Goal: Task Accomplishment & Management: Use online tool/utility

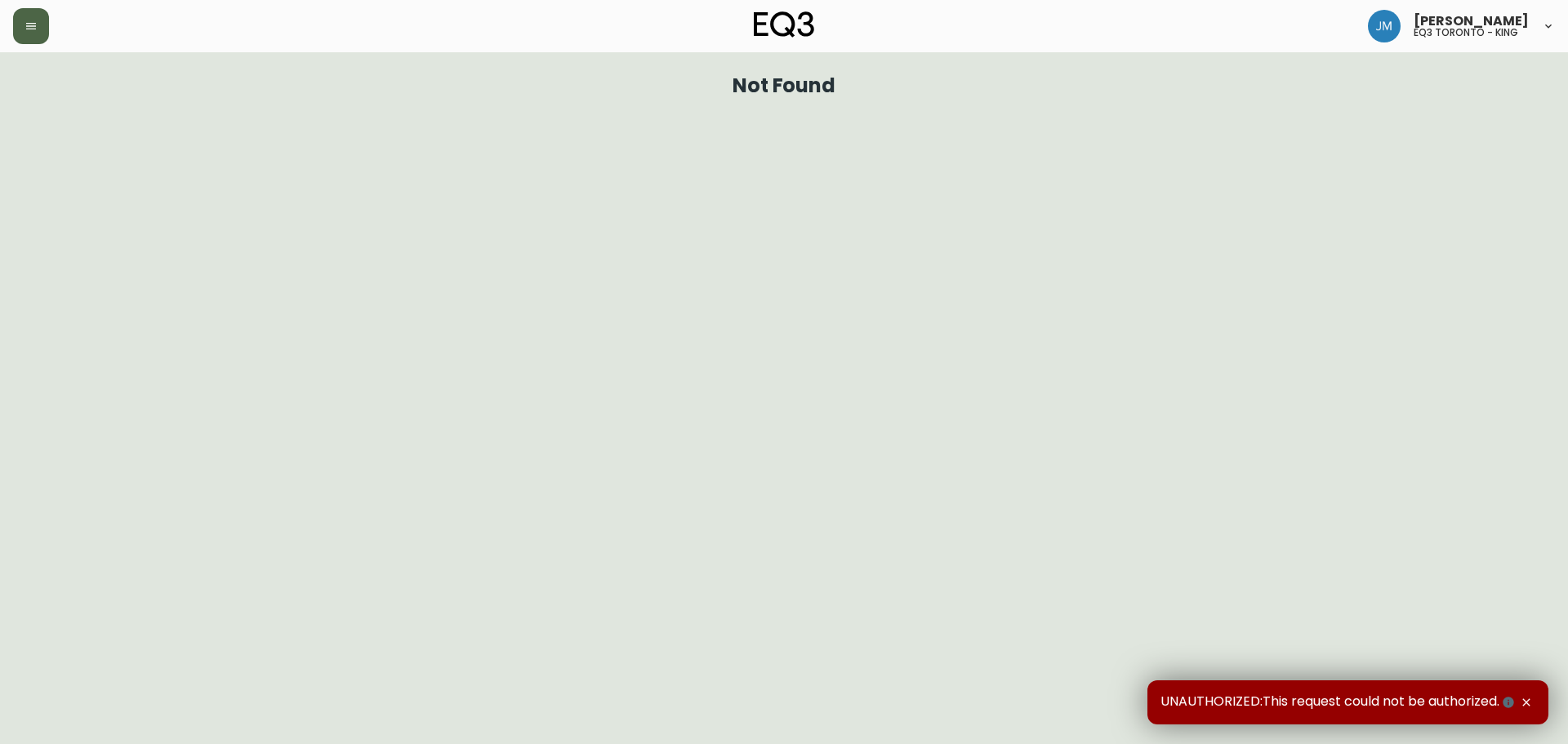
click at [31, 27] on icon "button" at bounding box center [32, 27] width 13 height 13
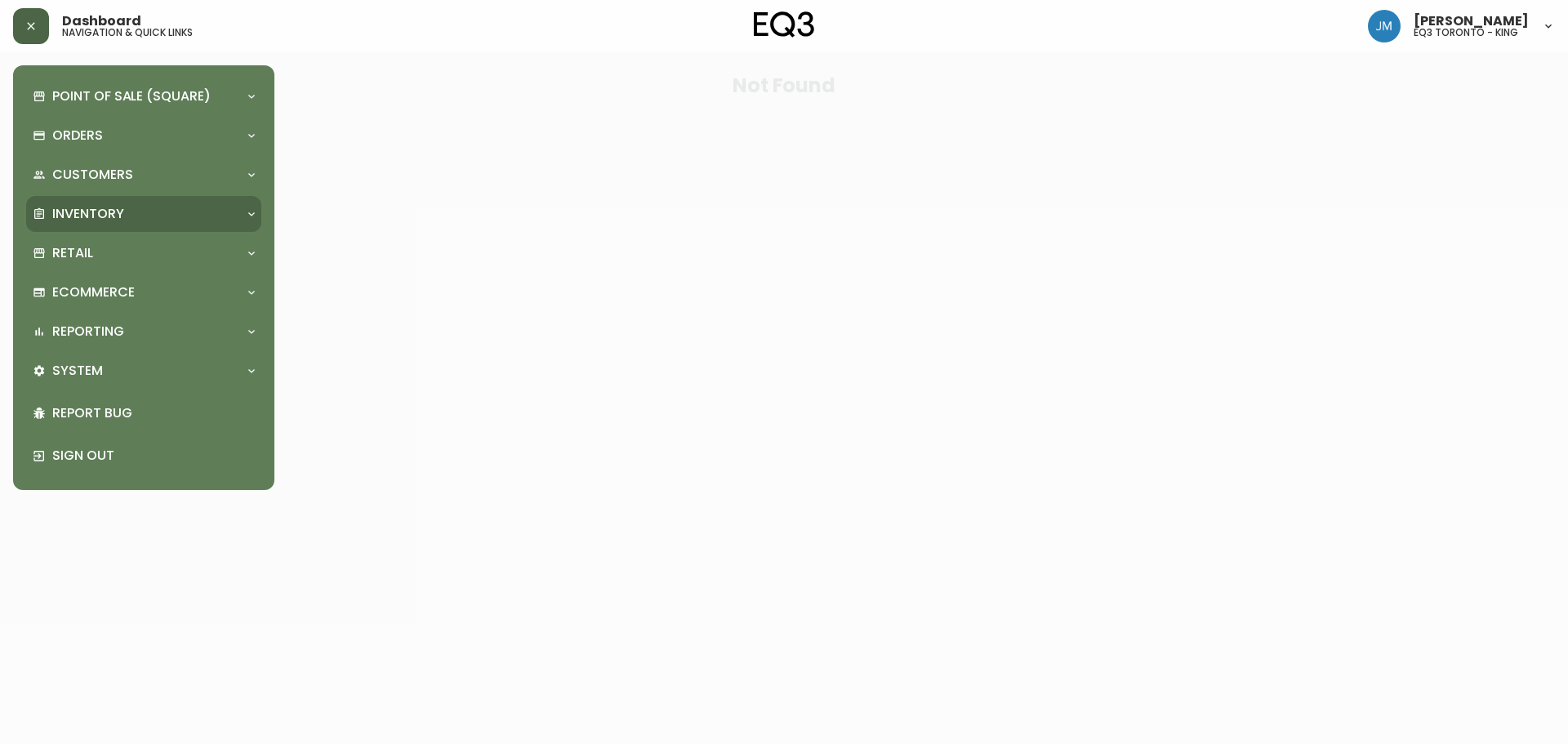
click at [87, 211] on p "Inventory" at bounding box center [88, 214] width 72 height 18
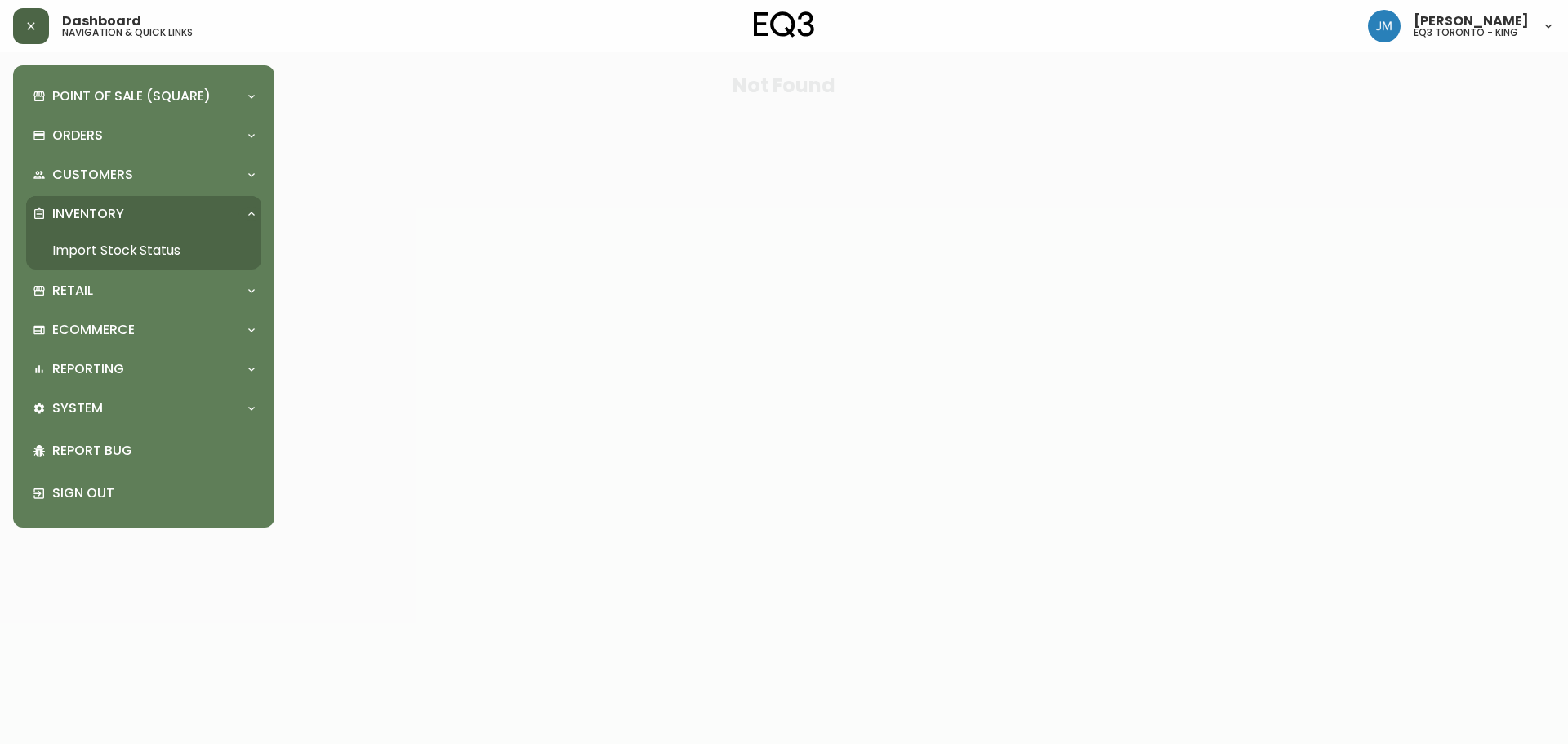
click at [100, 245] on link "Import Stock Status" at bounding box center [144, 250] width 236 height 37
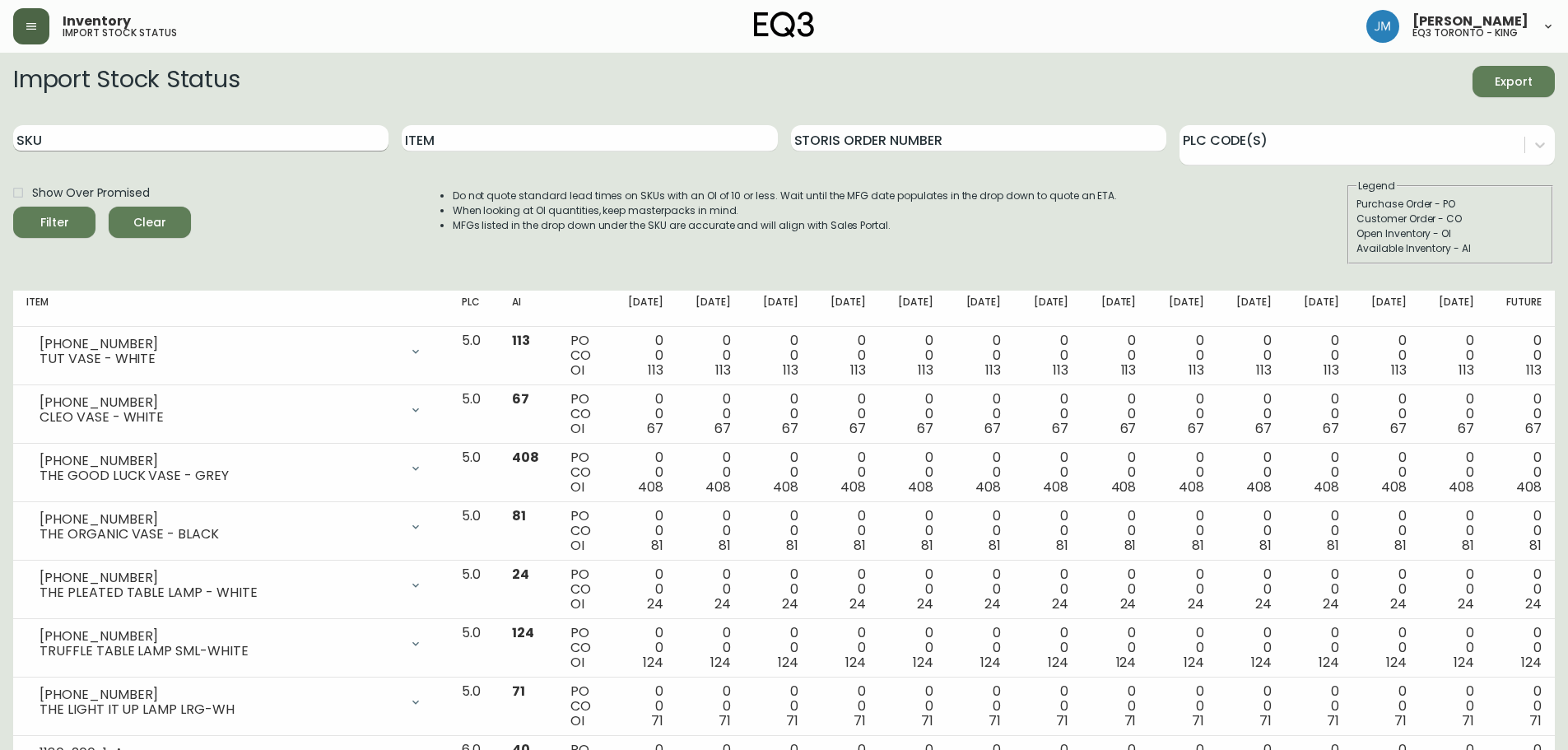
click at [199, 130] on input "SKU" at bounding box center [201, 139] width 375 height 27
paste input "[PHONE_NUMBER]"
type input "[PHONE_NUMBER]"
click at [13, 207] on button "Filter" at bounding box center [54, 222] width 82 height 31
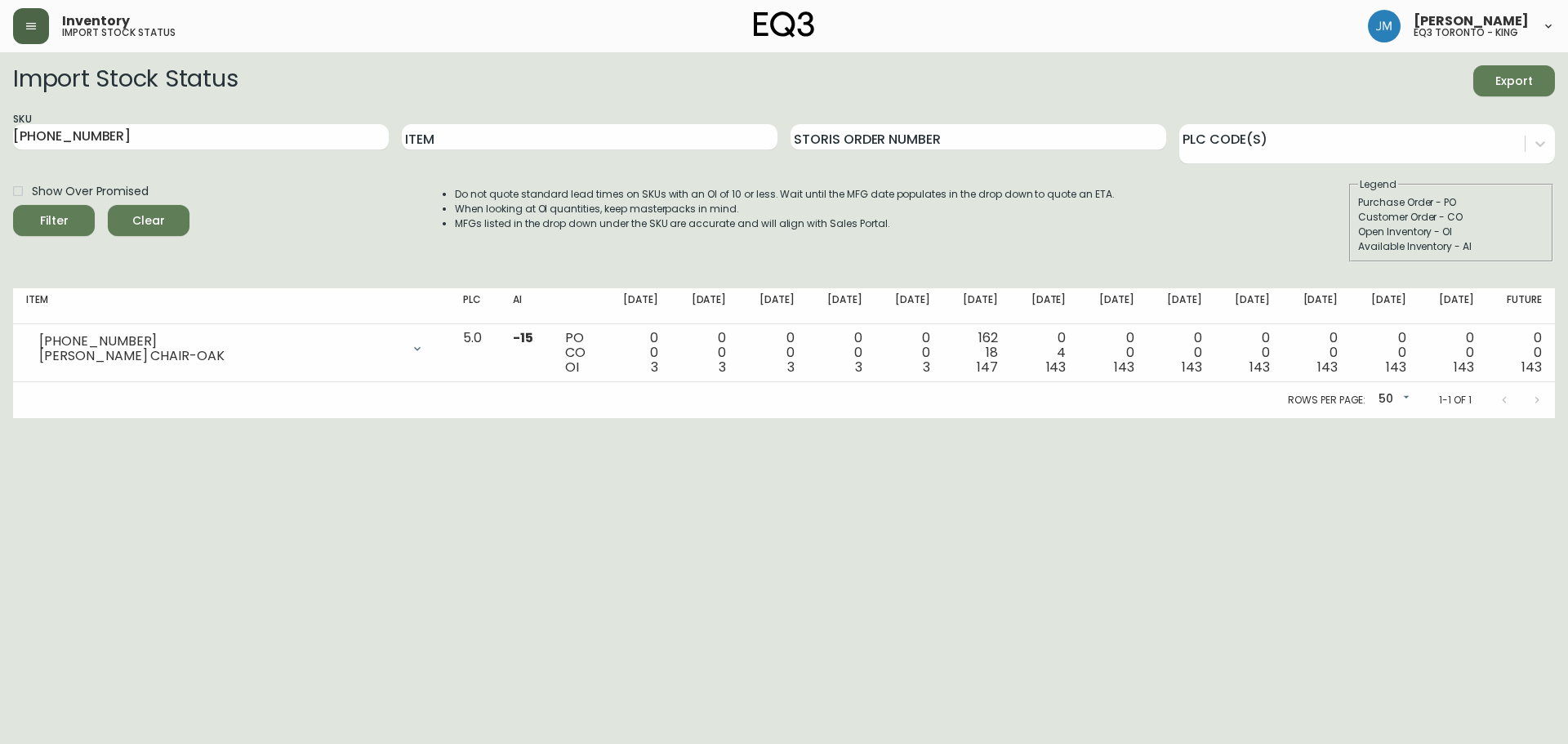
click at [1503, 418] on html "Inventory import stock status [PERSON_NAME] eq3 [GEOGRAPHIC_DATA] - king Import…" at bounding box center [784, 209] width 1568 height 418
